Goal: Task Accomplishment & Management: Manage account settings

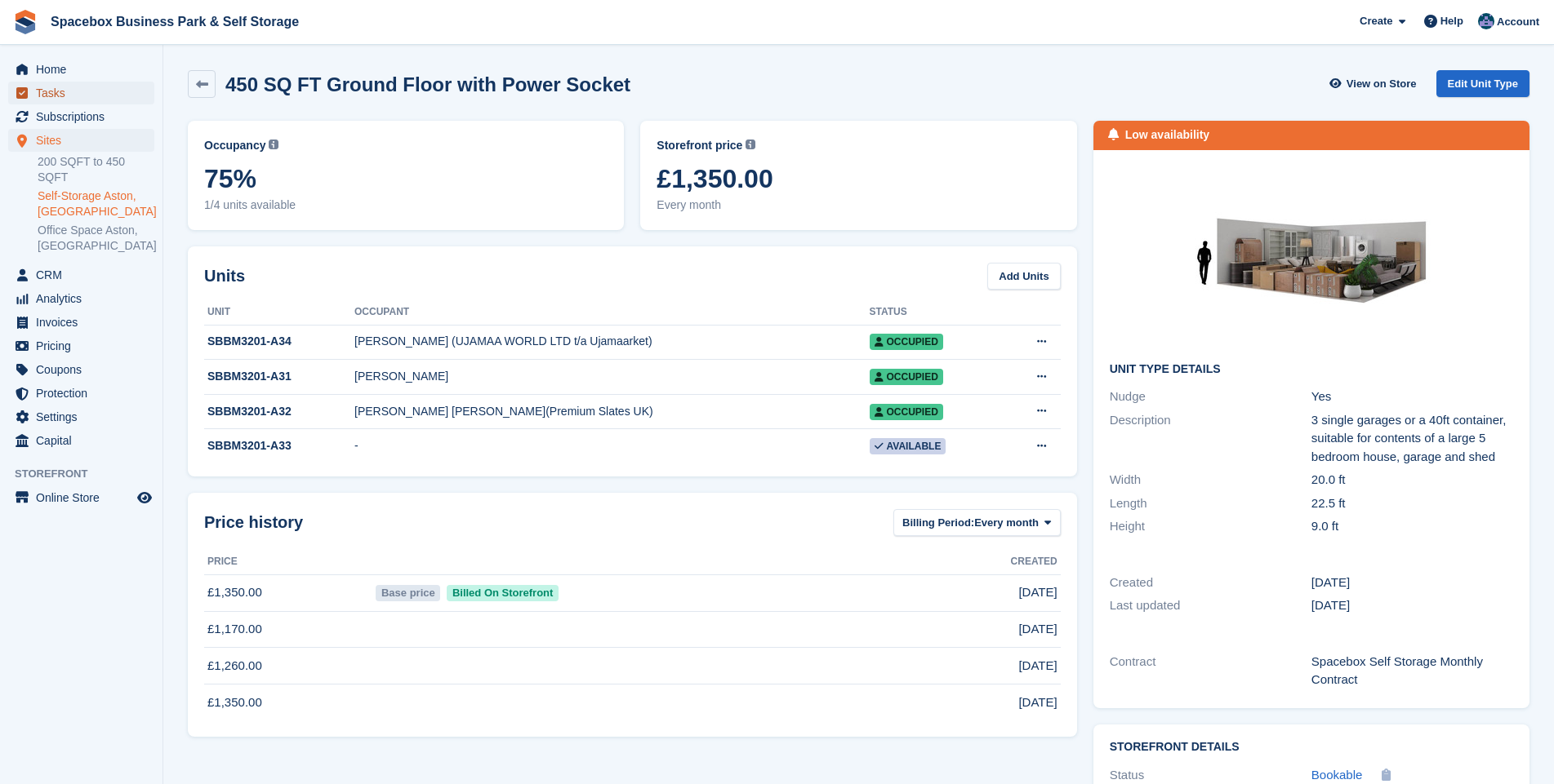
drag, startPoint x: 151, startPoint y: 356, endPoint x: 114, endPoint y: 94, distance: 264.6
click at [133, 88] on span "Tasks" at bounding box center [84, 93] width 98 height 23
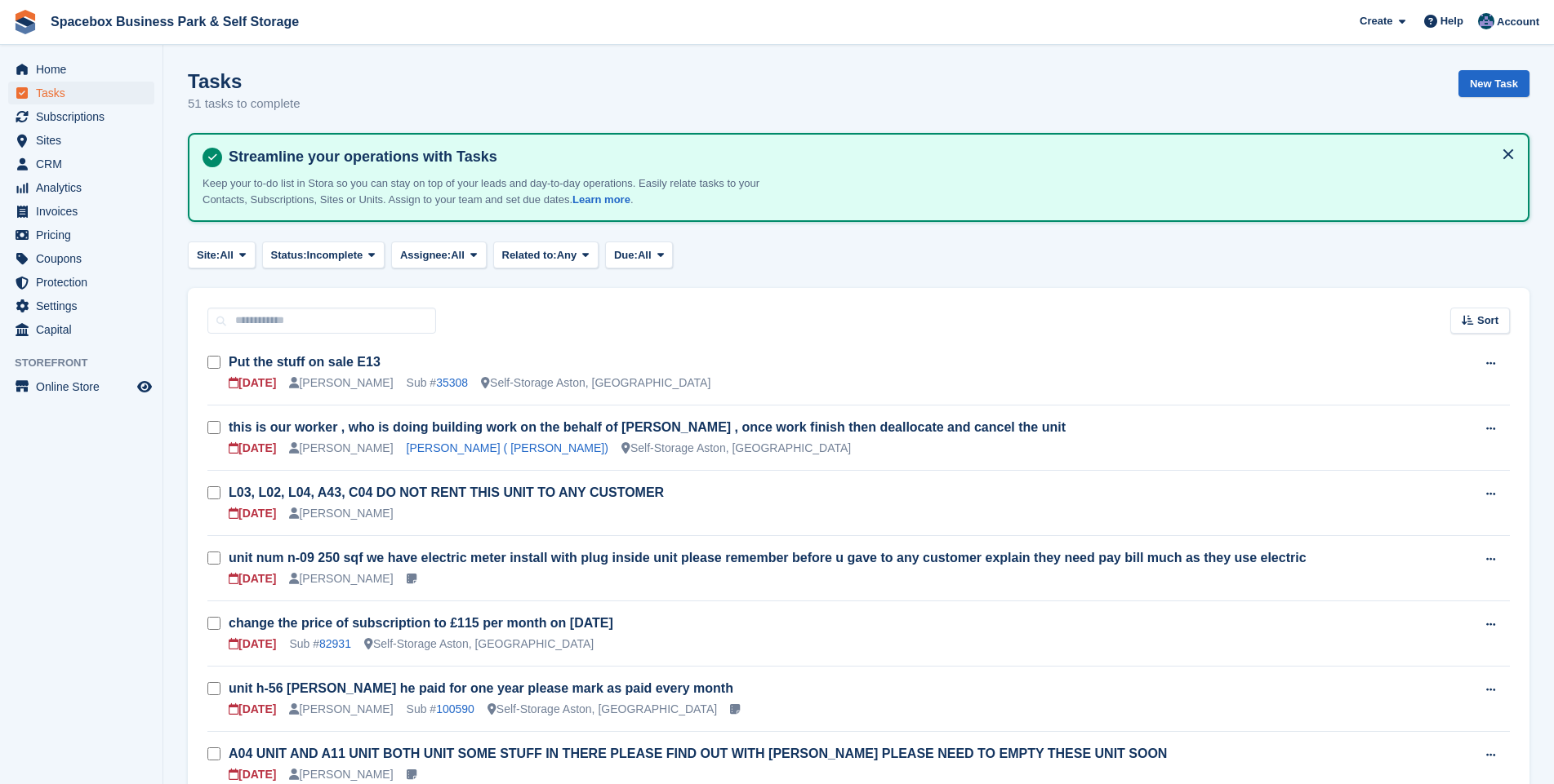
click at [78, 123] on span "Subscriptions" at bounding box center [84, 116] width 98 height 23
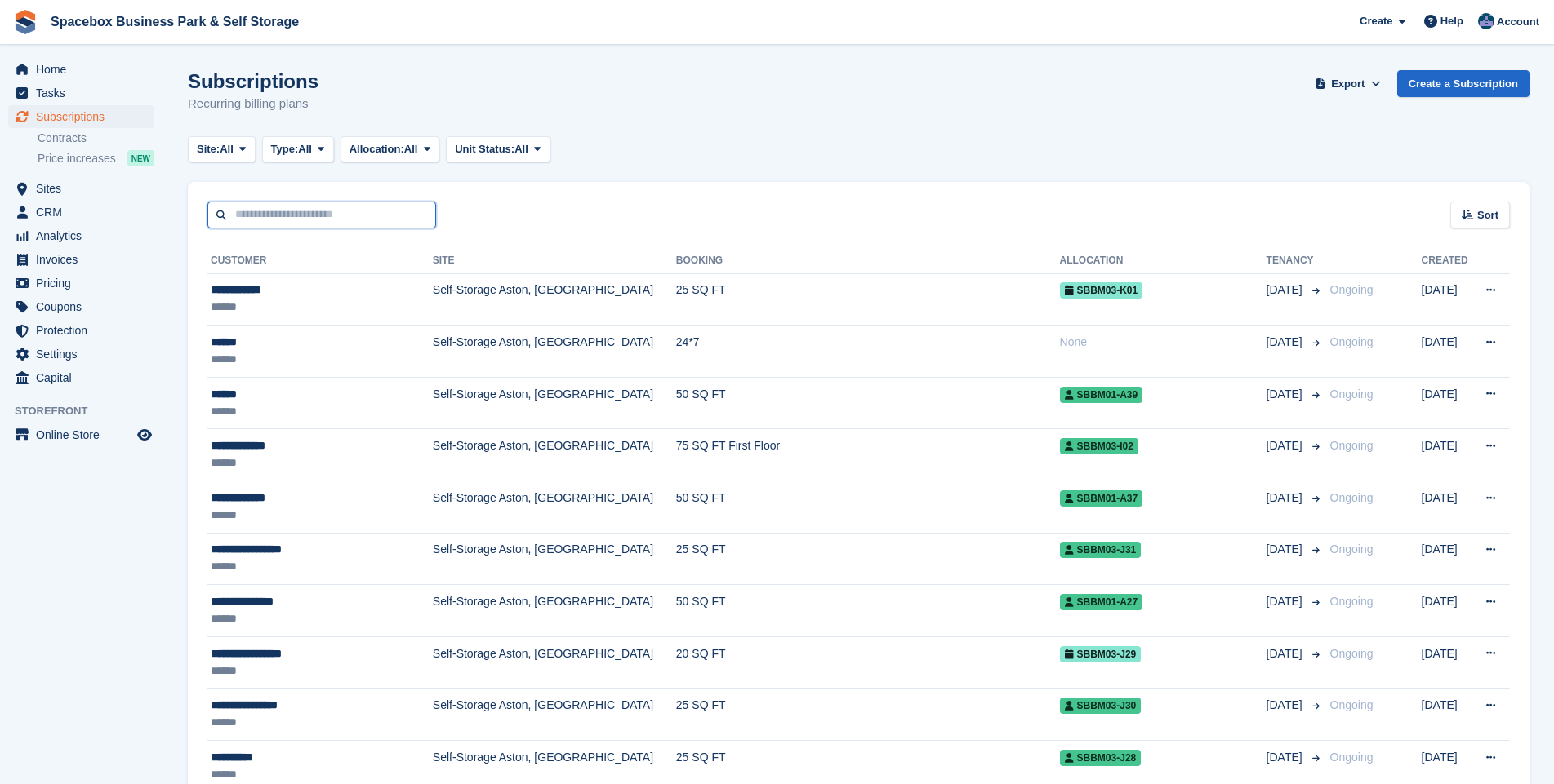
click at [269, 217] on input "text" at bounding box center [322, 214] width 229 height 27
type input "*****"
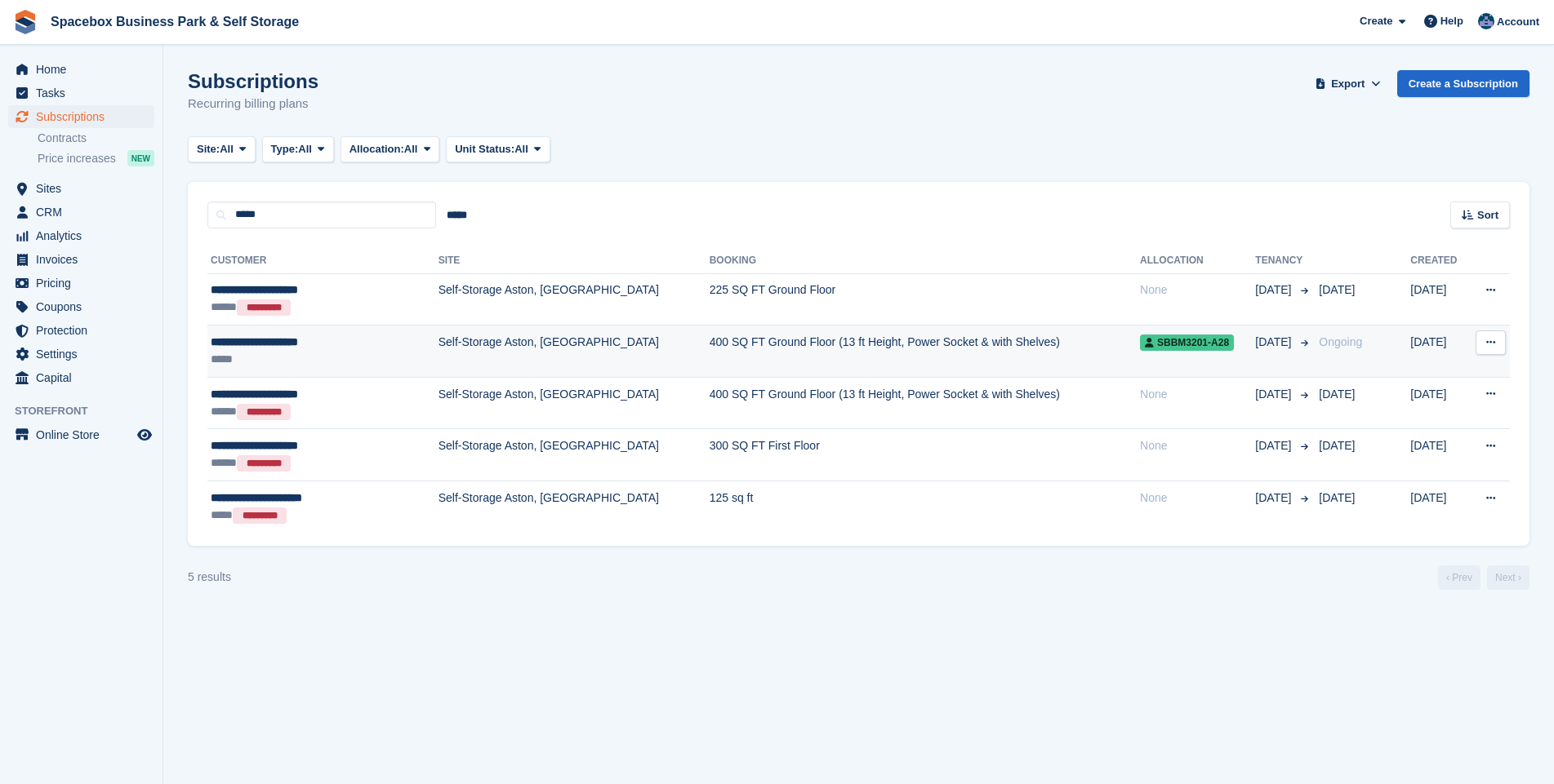
click at [439, 340] on td "Self-Storage Aston, [GEOGRAPHIC_DATA]" at bounding box center [575, 352] width 271 height 52
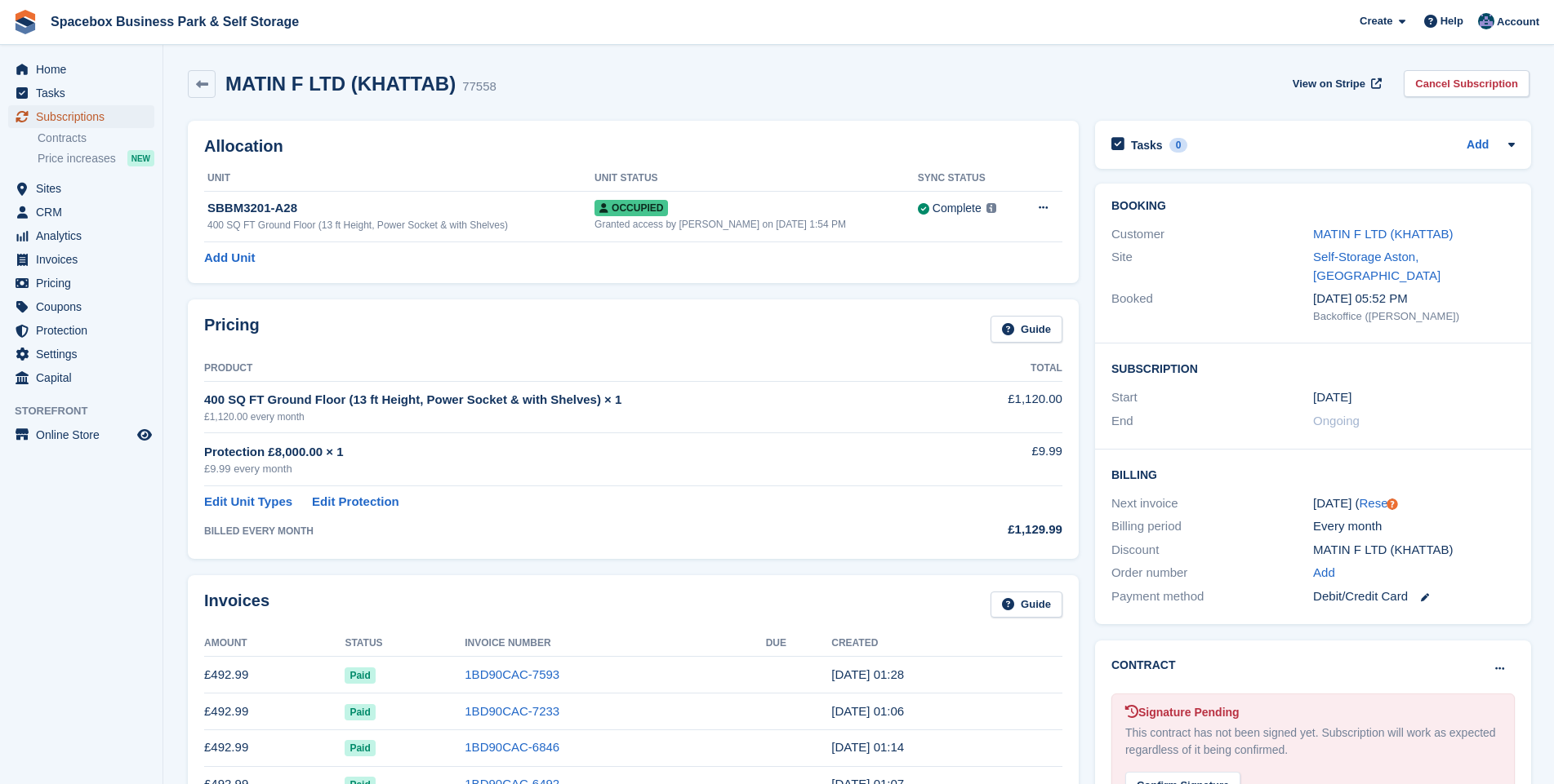
click at [51, 112] on span "Subscriptions" at bounding box center [84, 116] width 98 height 23
